Goal: Register for event/course

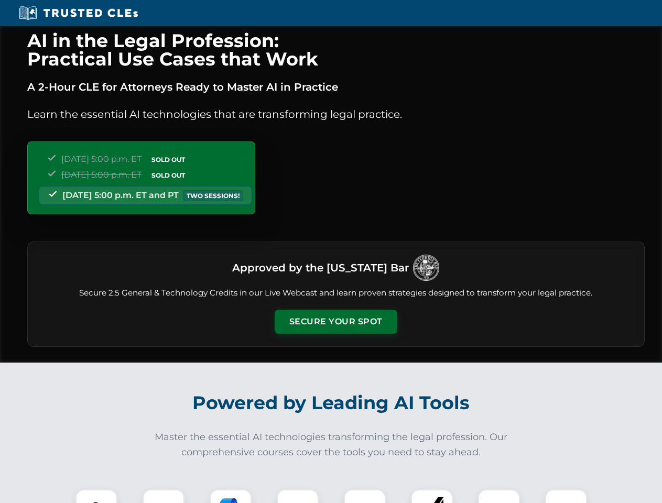
click at [335, 322] on button "Secure Your Spot" at bounding box center [336, 322] width 123 height 24
click at [96, 496] on img at bounding box center [96, 510] width 30 height 30
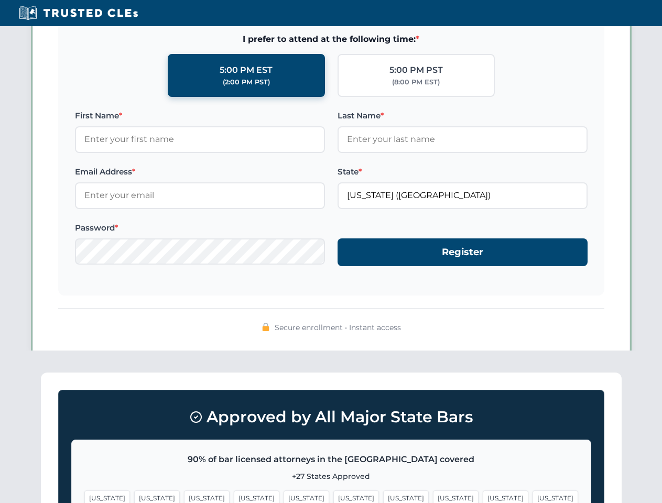
click at [383, 496] on span "[US_STATE]" at bounding box center [406, 497] width 46 height 15
click at [483, 496] on span "[US_STATE]" at bounding box center [506, 497] width 46 height 15
